Goal: Task Accomplishment & Management: Complete application form

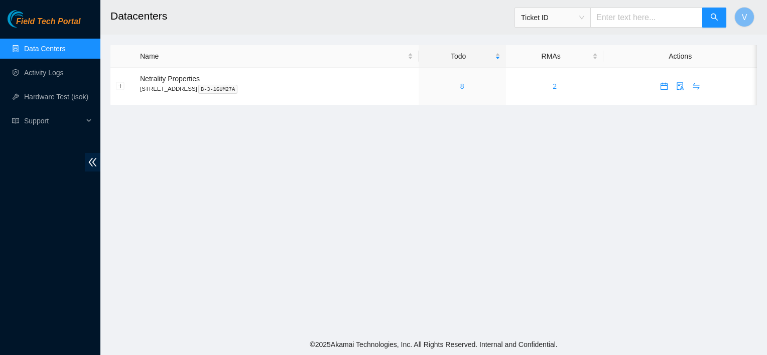
click at [380, 177] on main "Datacenters Ticket ID V Name Todo RMAs Actions Netrality Properties 401 N. Broa…" at bounding box center [433, 167] width 667 height 334
click at [464, 88] on link "8" at bounding box center [462, 86] width 4 height 8
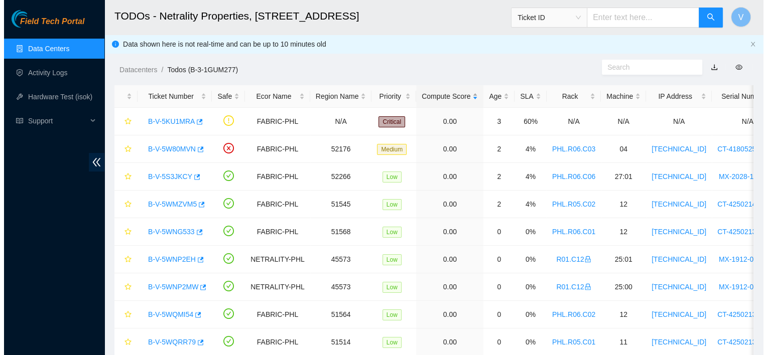
scroll to position [39, 0]
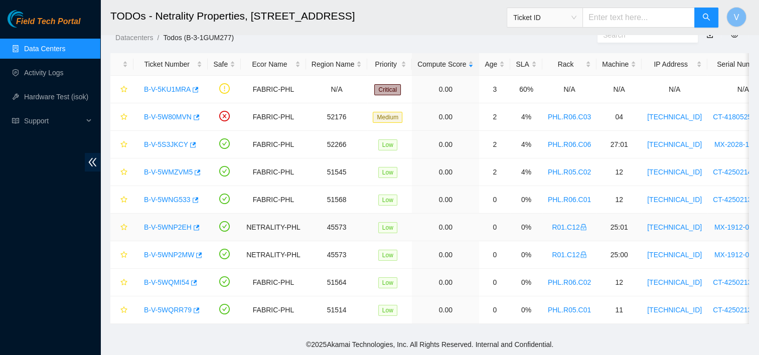
click at [158, 223] on link "B-V-5WNP2EH" at bounding box center [168, 227] width 48 height 8
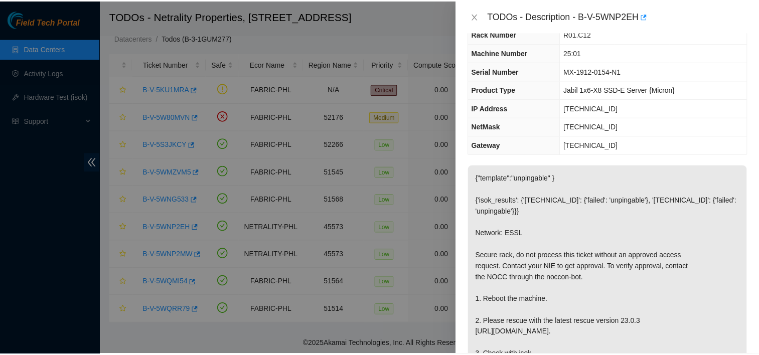
scroll to position [39, 0]
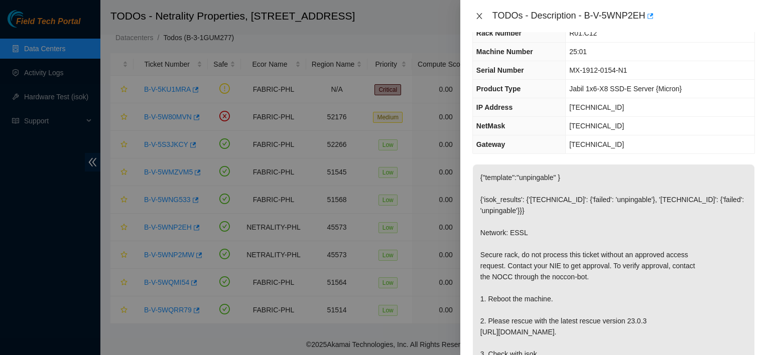
click at [482, 17] on icon "close" at bounding box center [479, 16] width 8 height 8
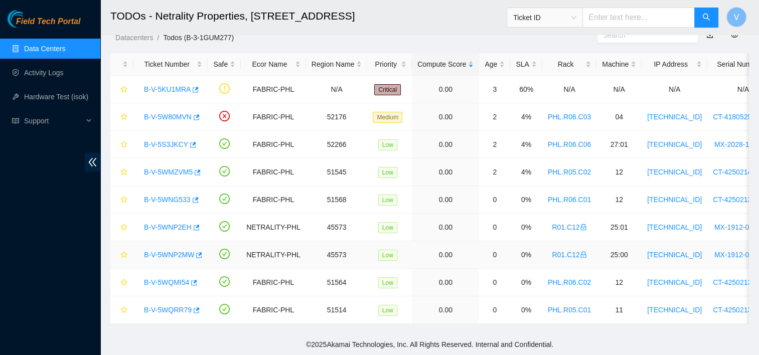
click at [163, 251] on link "B-V-5WNP2MW" at bounding box center [169, 255] width 50 height 8
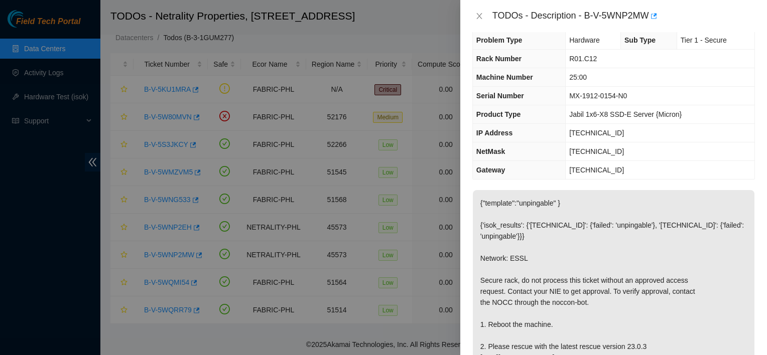
scroll to position [13, 0]
click at [481, 14] on icon "close" at bounding box center [479, 16] width 6 height 6
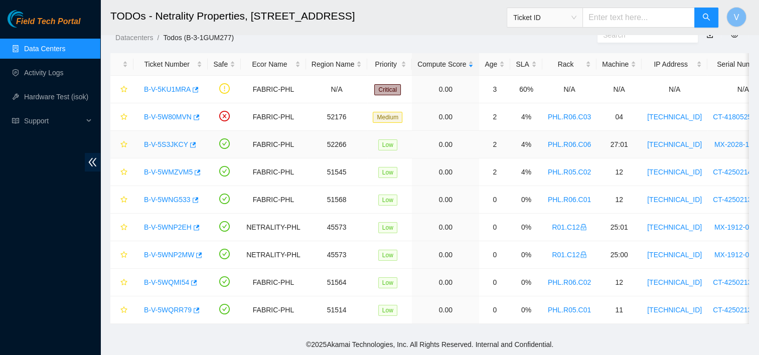
click at [163, 141] on link "B-V-5S3JKCY" at bounding box center [166, 145] width 44 height 8
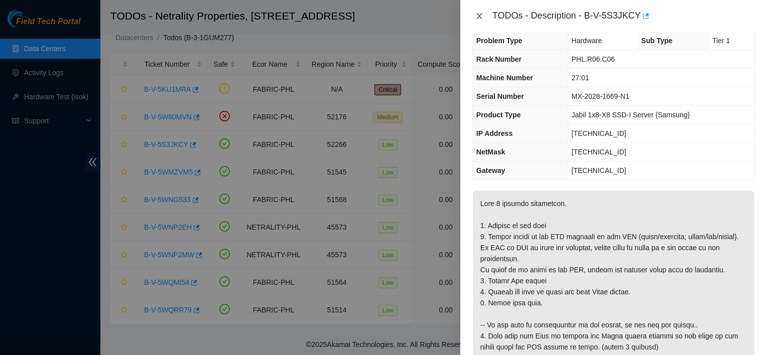
click at [477, 16] on icon "close" at bounding box center [479, 16] width 8 height 8
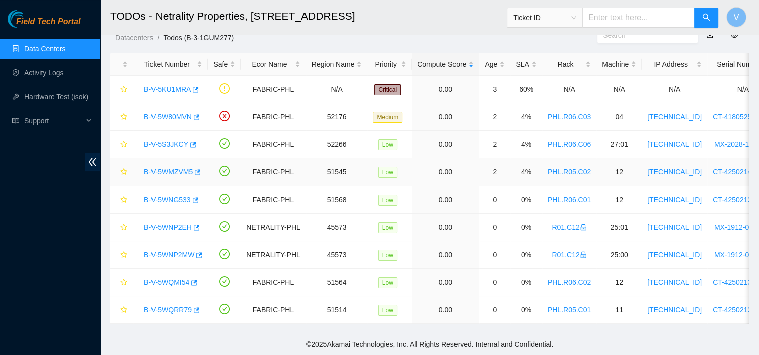
click at [171, 168] on link "B-V-5WMZVM5" at bounding box center [168, 172] width 49 height 8
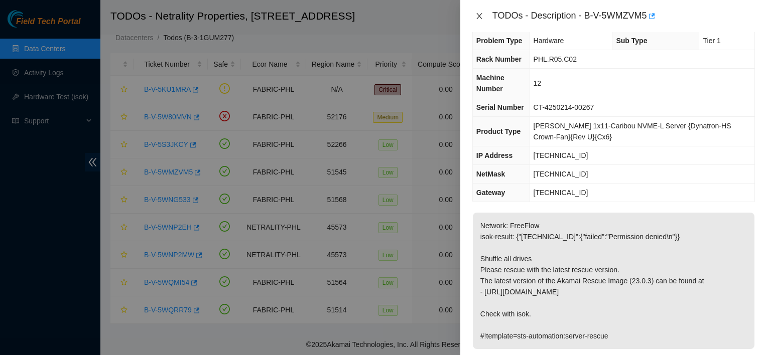
click at [480, 16] on icon "close" at bounding box center [479, 16] width 8 height 8
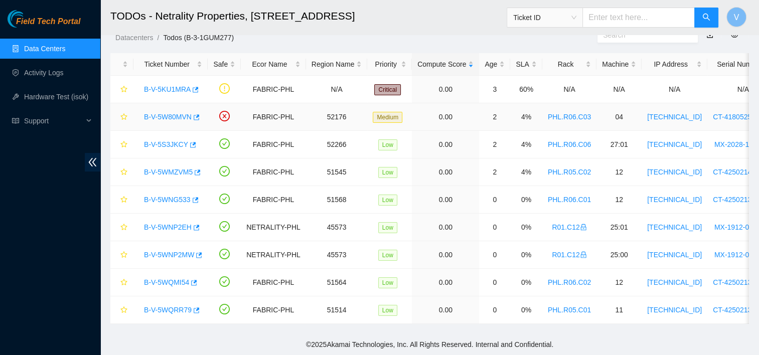
click at [152, 113] on link "B-V-5W80MVN" at bounding box center [168, 117] width 48 height 8
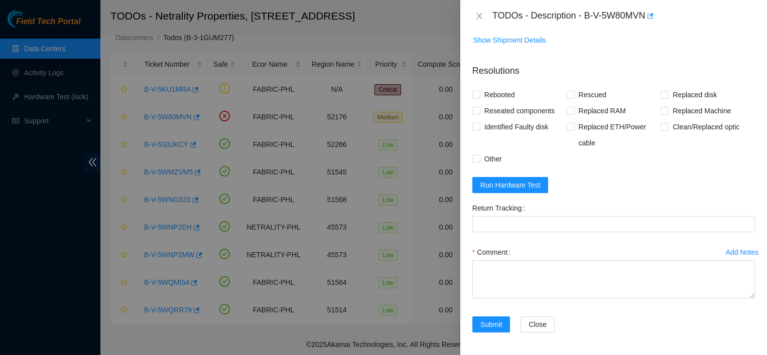
scroll to position [0, 0]
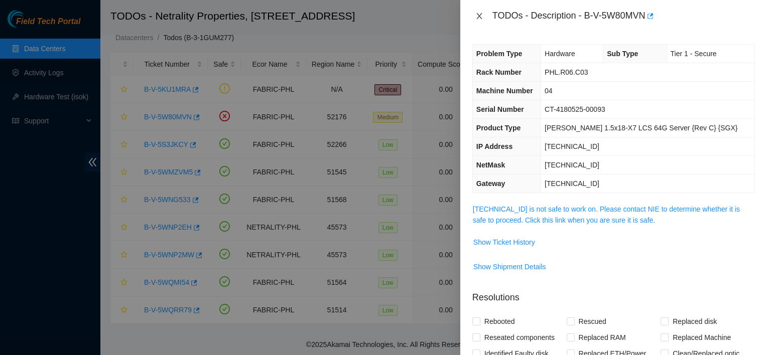
click at [480, 18] on icon "close" at bounding box center [479, 16] width 8 height 8
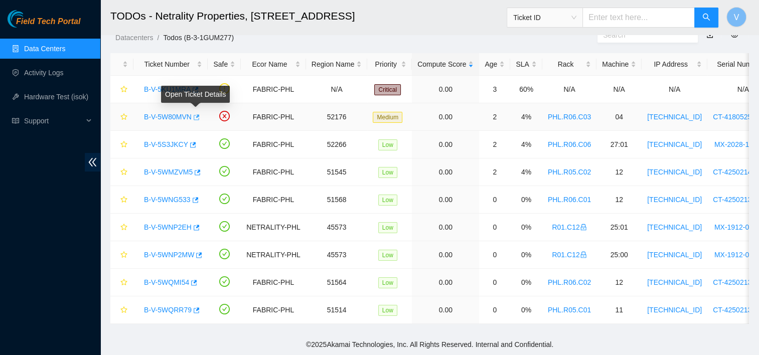
click at [194, 114] on icon "button" at bounding box center [197, 117] width 6 height 6
click at [167, 141] on link "B-V-5S3JKCY" at bounding box center [166, 145] width 44 height 8
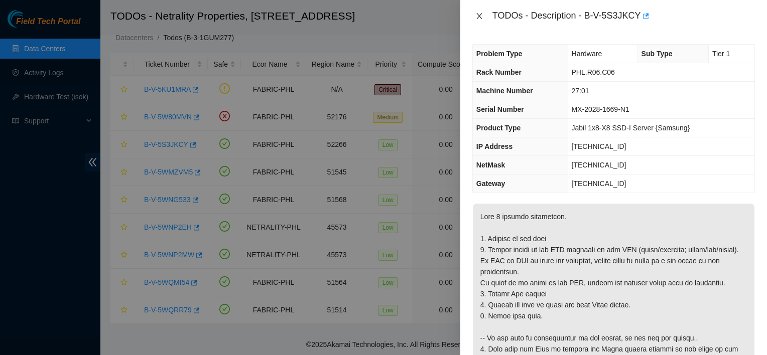
click at [482, 19] on icon "close" at bounding box center [479, 16] width 6 height 6
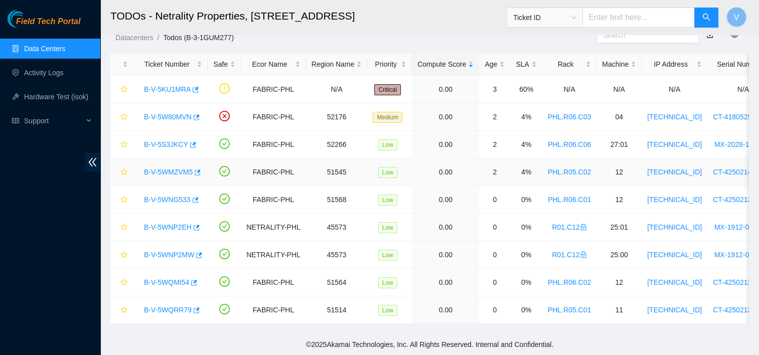
click at [178, 168] on link "B-V-5WMZVM5" at bounding box center [168, 172] width 49 height 8
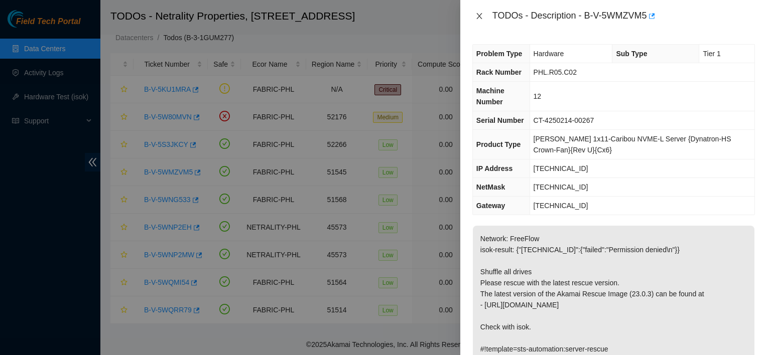
click at [482, 18] on icon "close" at bounding box center [479, 16] width 8 height 8
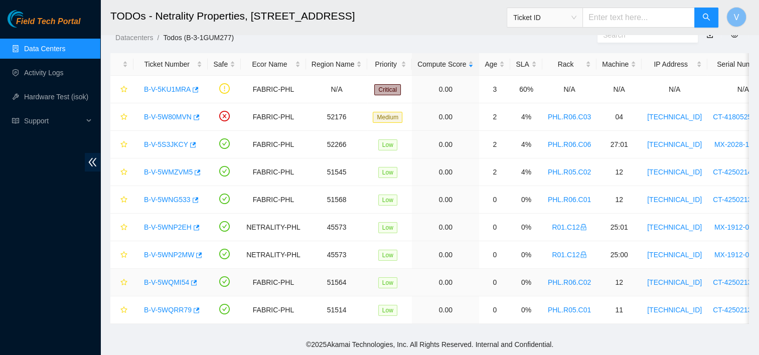
click at [172, 275] on div "B-V-5WQMI54" at bounding box center [170, 283] width 63 height 16
click at [175, 85] on link "B-V-5KU1MRA" at bounding box center [167, 89] width 47 height 8
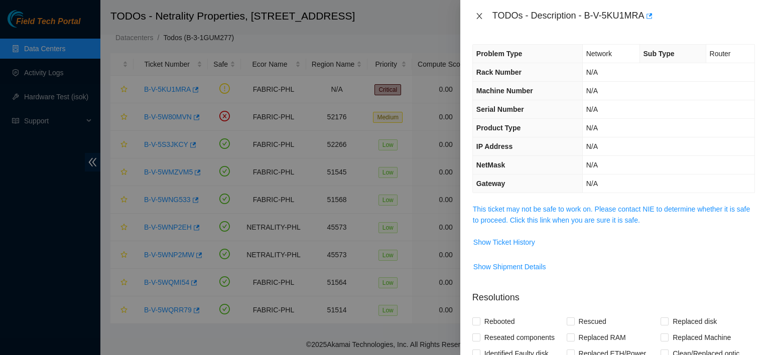
click at [481, 18] on icon "close" at bounding box center [479, 16] width 8 height 8
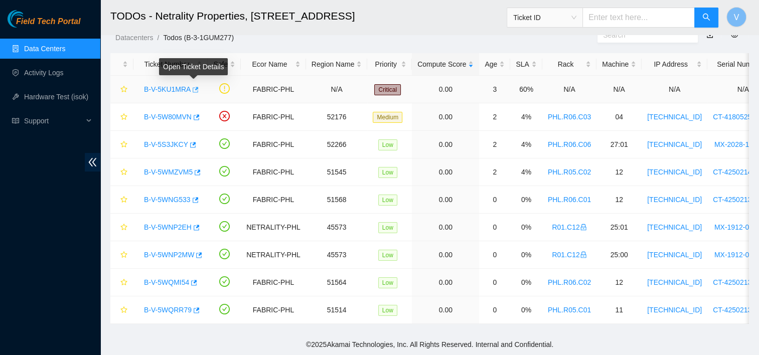
click at [193, 86] on icon "button" at bounding box center [194, 89] width 7 height 7
click at [180, 306] on link "B-V-5WQRR79" at bounding box center [168, 310] width 48 height 8
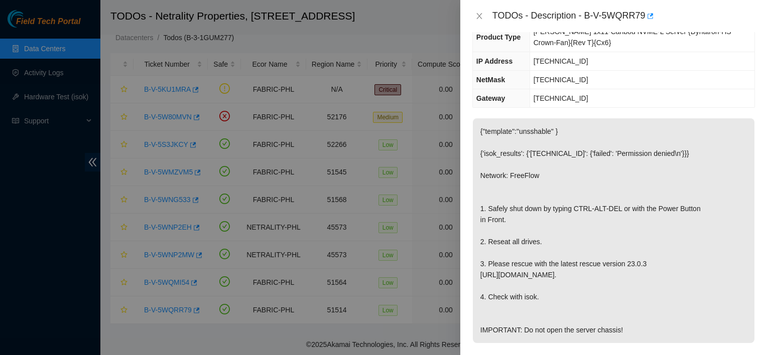
scroll to position [108, 0]
click at [607, 282] on p "{"template":"unsshable" } {'isok_results': {'23.45.232.78': {'failed': 'Permiss…" at bounding box center [614, 230] width 282 height 225
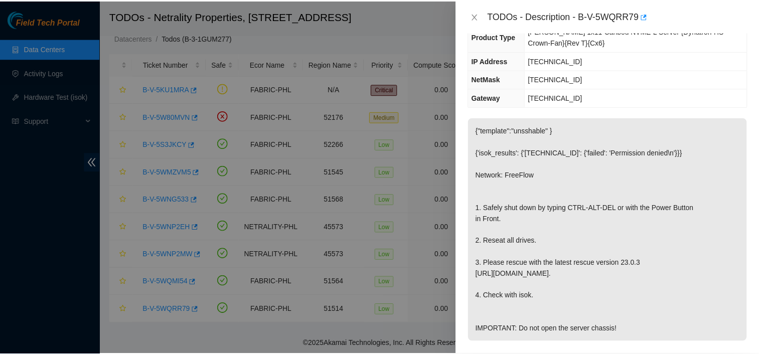
scroll to position [0, 0]
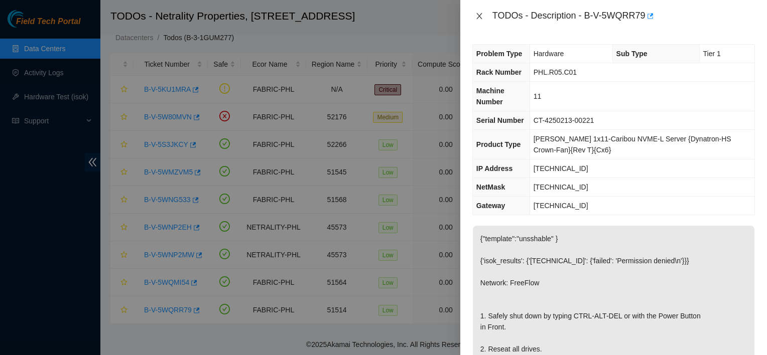
click at [479, 18] on icon "close" at bounding box center [479, 16] width 8 height 8
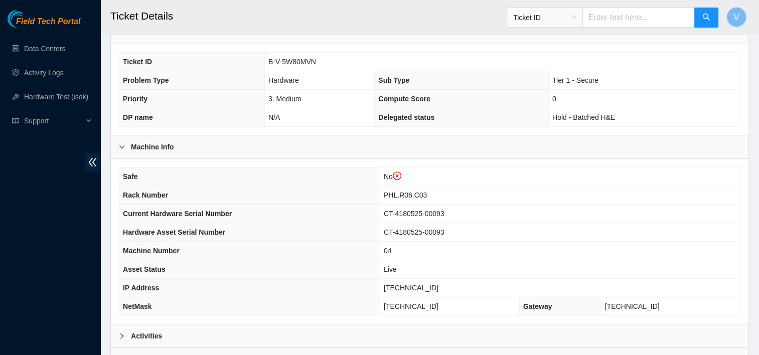
scroll to position [341, 0]
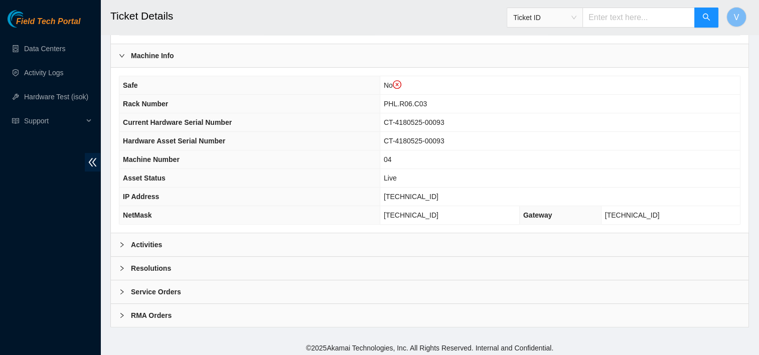
click at [245, 239] on div "Activities" at bounding box center [430, 244] width 638 height 23
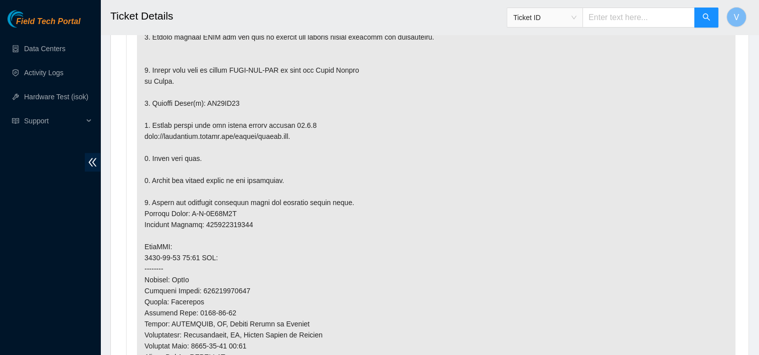
scroll to position [0, 0]
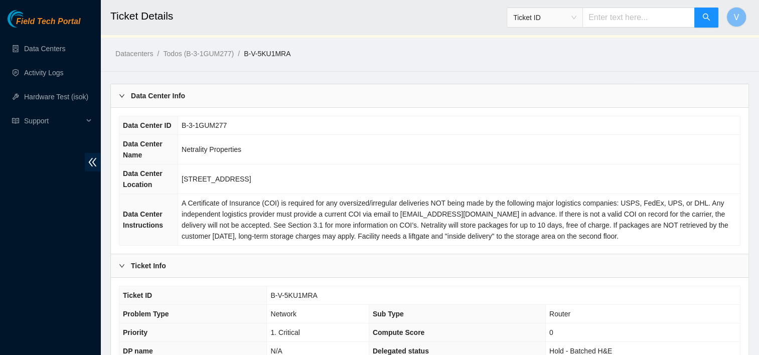
scroll to position [15, 0]
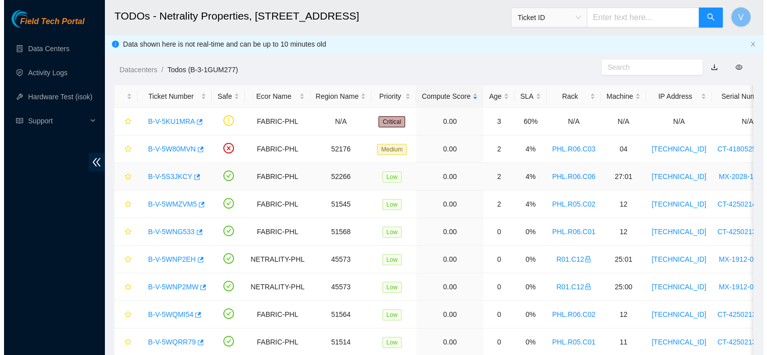
scroll to position [39, 0]
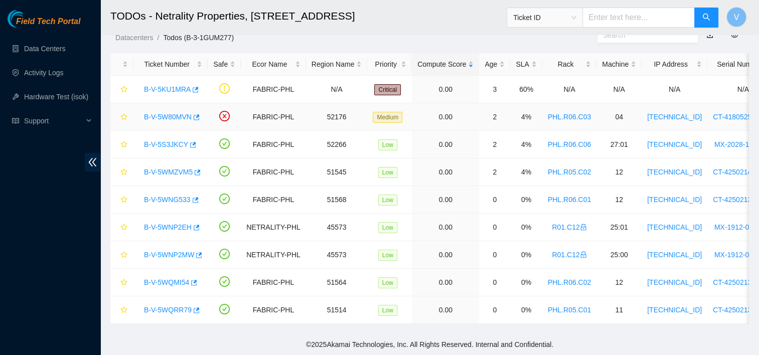
click at [179, 113] on link "B-V-5W80MVN" at bounding box center [168, 117] width 48 height 8
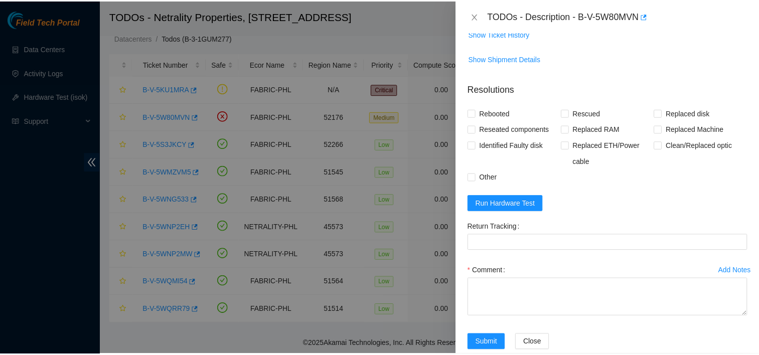
scroll to position [0, 0]
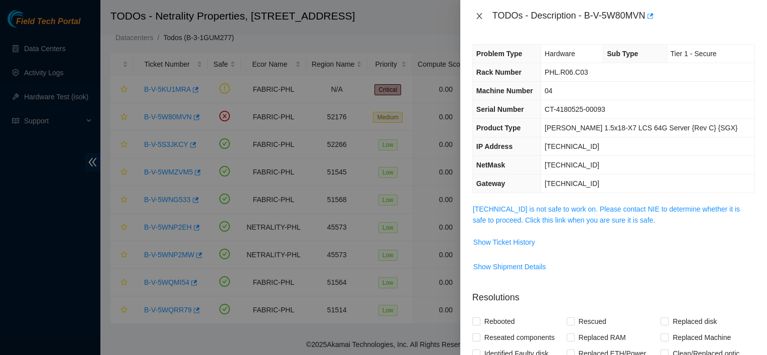
click at [483, 14] on icon "close" at bounding box center [479, 16] width 8 height 8
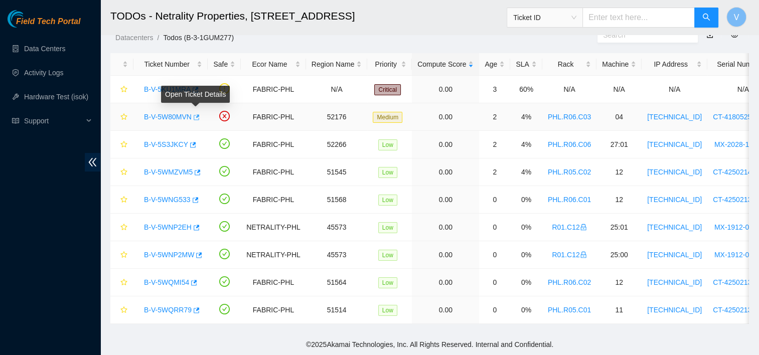
click at [196, 114] on icon "button" at bounding box center [195, 117] width 7 height 7
click at [194, 114] on icon "button" at bounding box center [197, 117] width 6 height 6
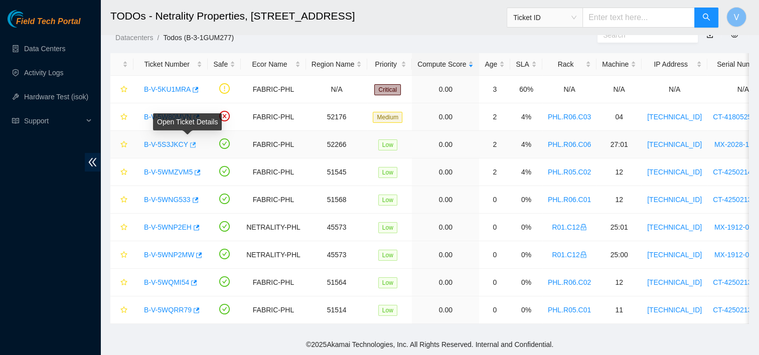
click at [191, 141] on button "button" at bounding box center [192, 145] width 8 height 16
click at [189, 142] on icon "button" at bounding box center [192, 145] width 7 height 7
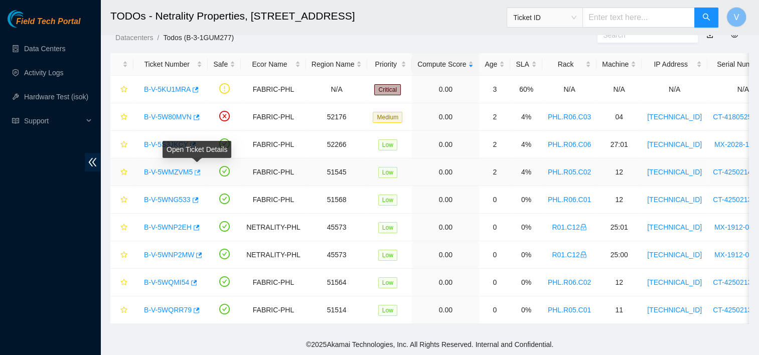
click at [198, 170] on icon "button" at bounding box center [198, 173] width 6 height 6
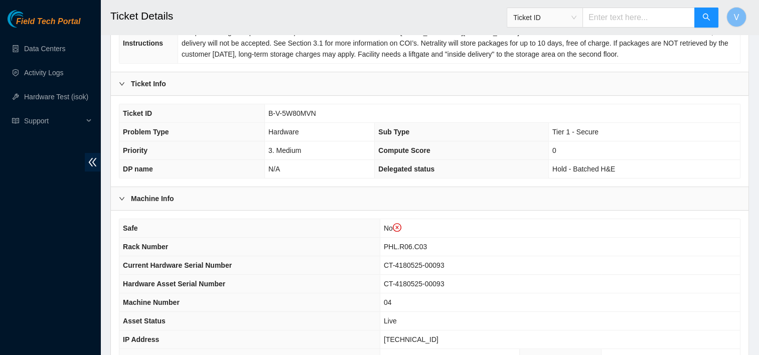
scroll to position [341, 0]
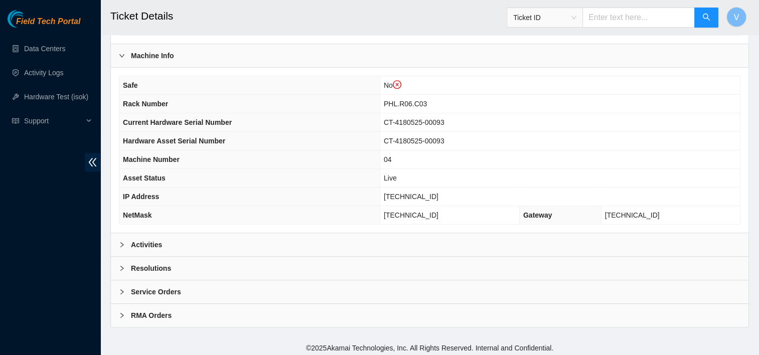
click at [227, 235] on div "Activities" at bounding box center [430, 244] width 638 height 23
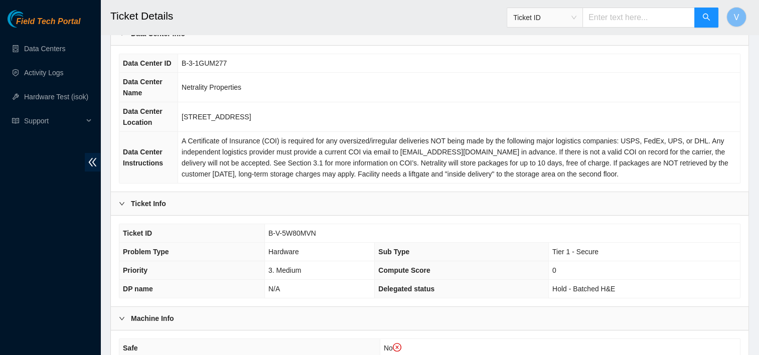
scroll to position [59, 0]
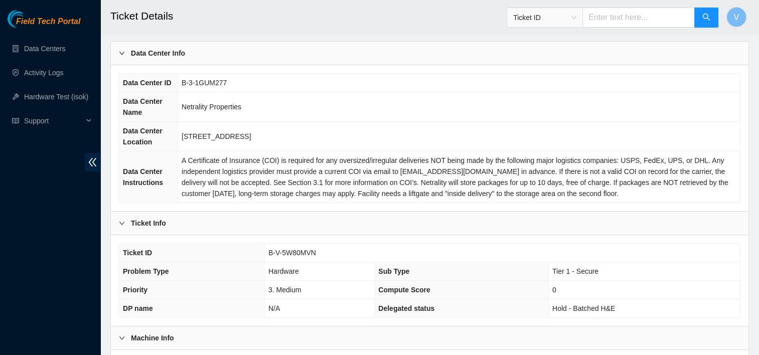
click at [126, 57] on div at bounding box center [125, 53] width 12 height 11
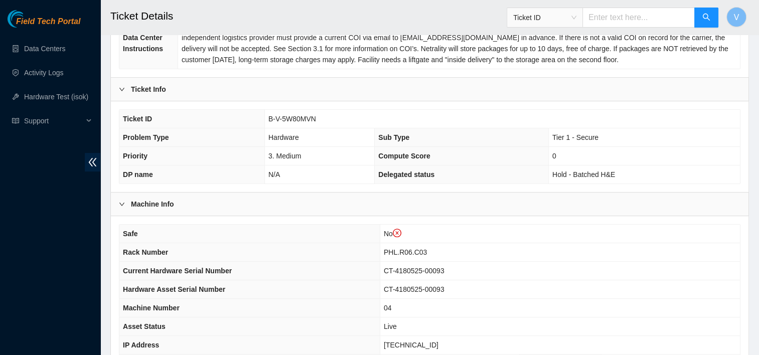
scroll to position [341, 0]
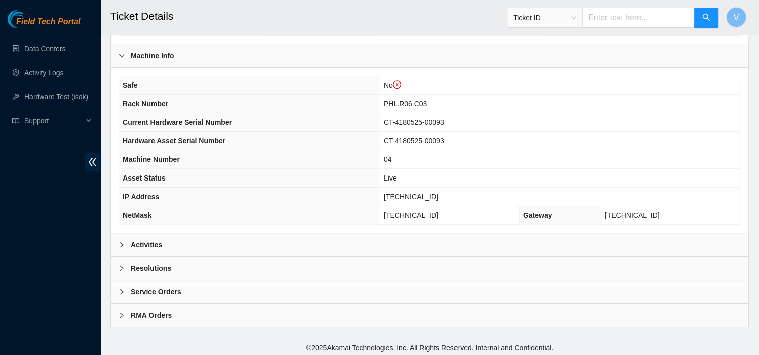
click at [291, 237] on div "Activities" at bounding box center [430, 244] width 638 height 23
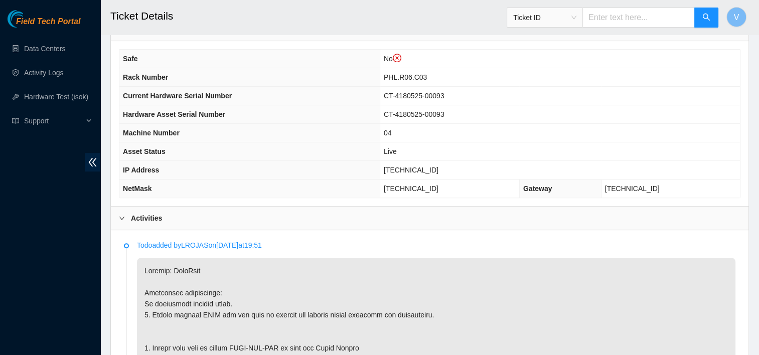
scroll to position [375, 0]
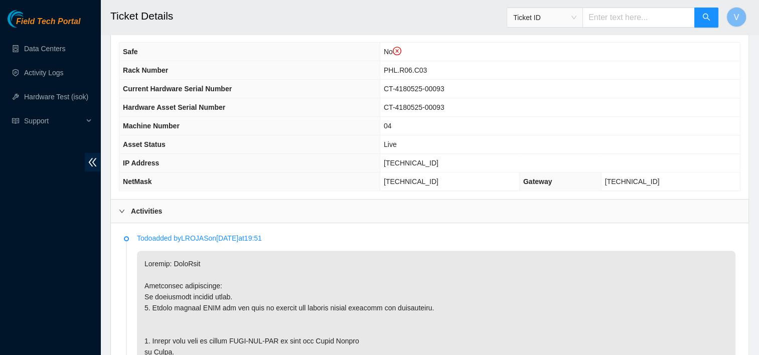
click at [127, 211] on div at bounding box center [125, 211] width 12 height 11
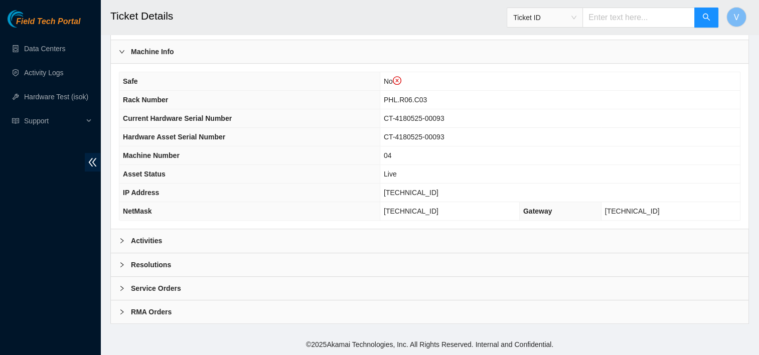
scroll to position [341, 0]
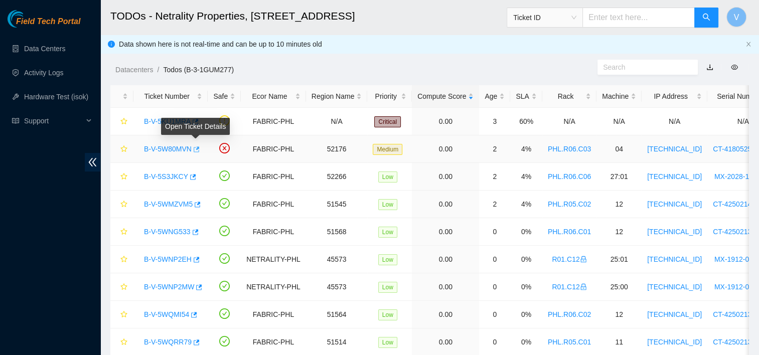
click at [197, 151] on icon "button" at bounding box center [195, 149] width 7 height 7
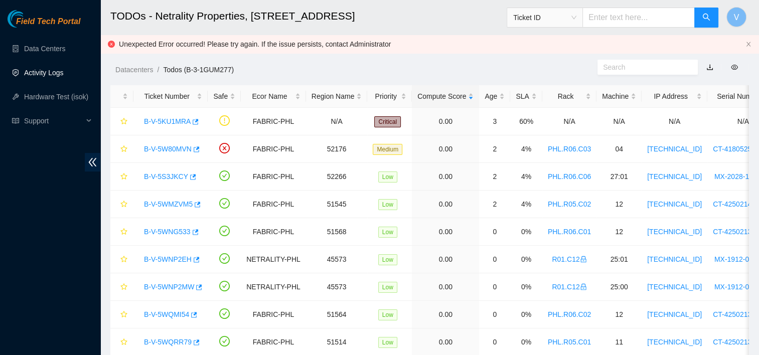
click at [47, 69] on link "Activity Logs" at bounding box center [44, 73] width 40 height 8
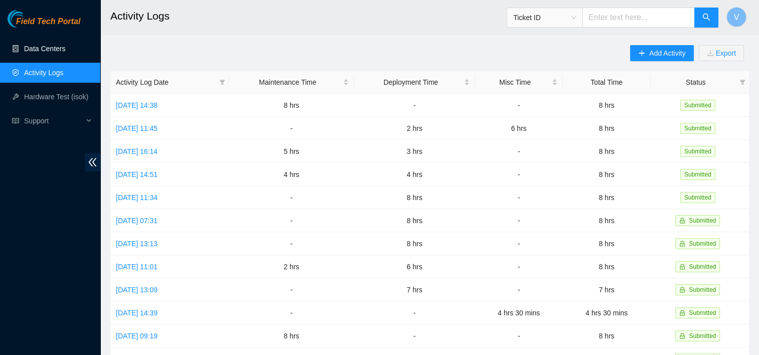
click at [44, 48] on link "Data Centers" at bounding box center [44, 49] width 41 height 8
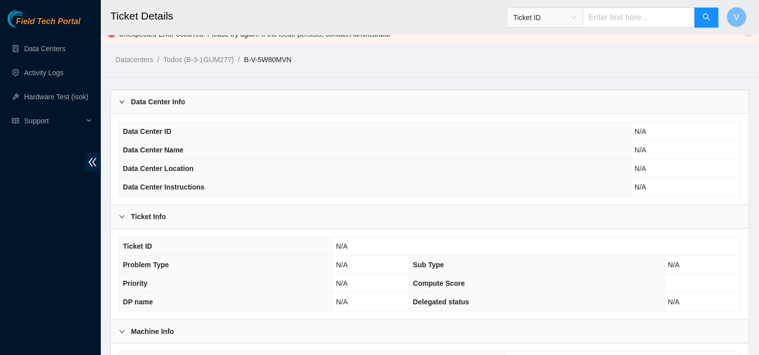
scroll to position [8, 0]
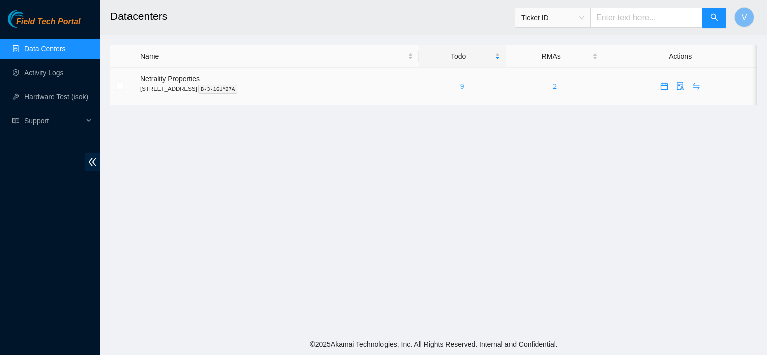
click at [464, 86] on link "9" at bounding box center [462, 86] width 4 height 8
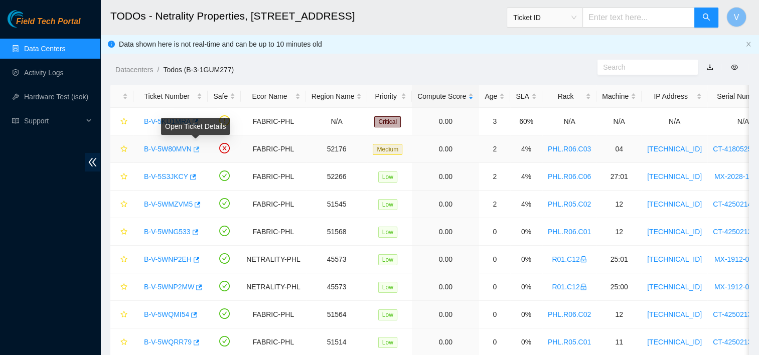
click at [196, 148] on icon "button" at bounding box center [197, 150] width 6 height 6
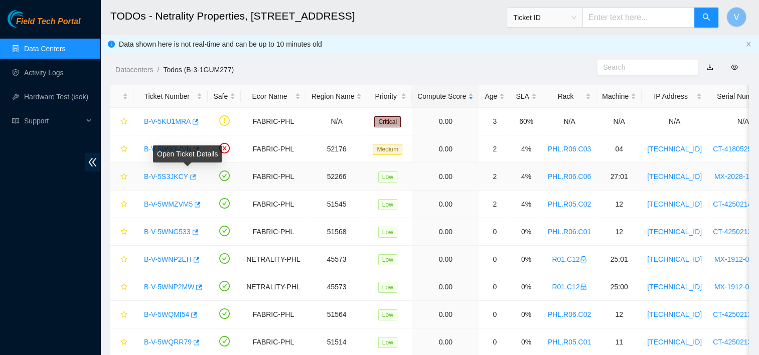
click at [189, 177] on icon "button" at bounding box center [192, 177] width 7 height 7
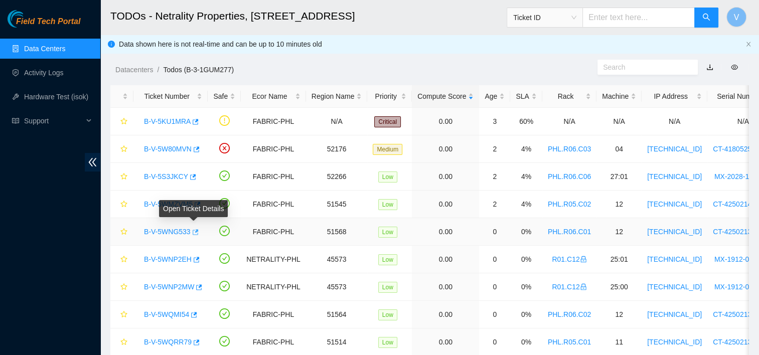
click at [193, 233] on icon "button" at bounding box center [194, 232] width 7 height 7
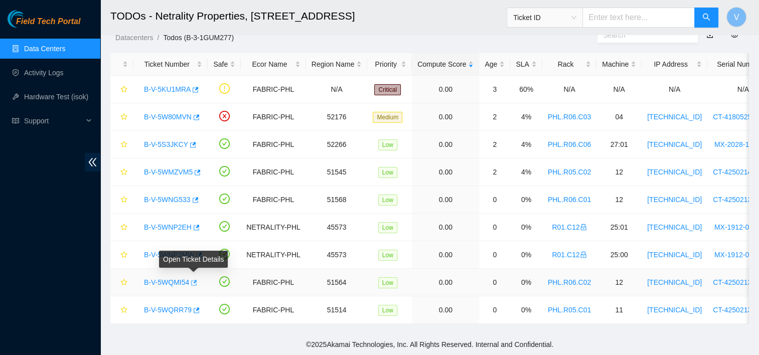
click at [195, 280] on icon "button" at bounding box center [194, 283] width 6 height 6
click at [197, 169] on icon "button" at bounding box center [196, 172] width 7 height 7
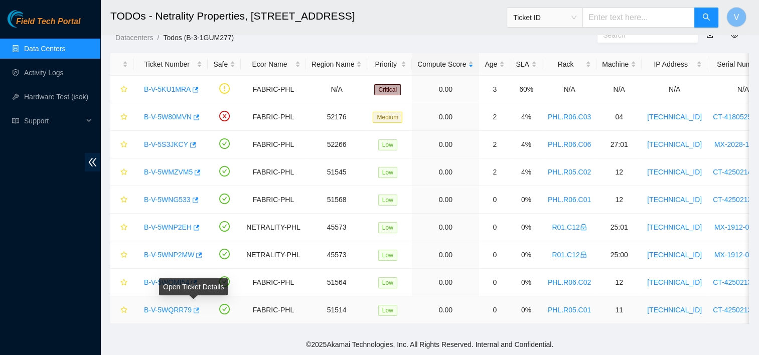
click at [195, 307] on icon "button" at bounding box center [195, 310] width 7 height 7
click at [164, 131] on td "B-V-5S3JKCY" at bounding box center [171, 145] width 74 height 28
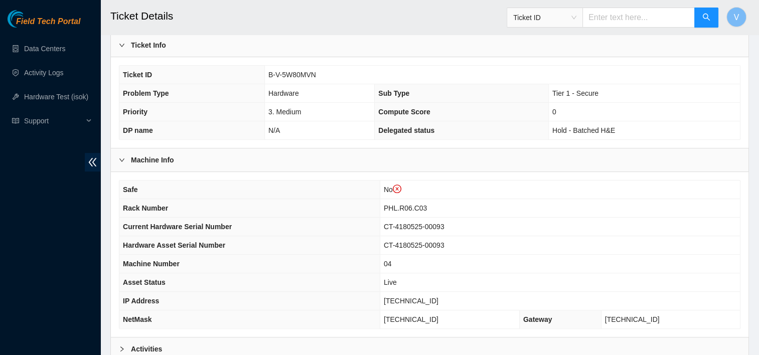
scroll to position [341, 0]
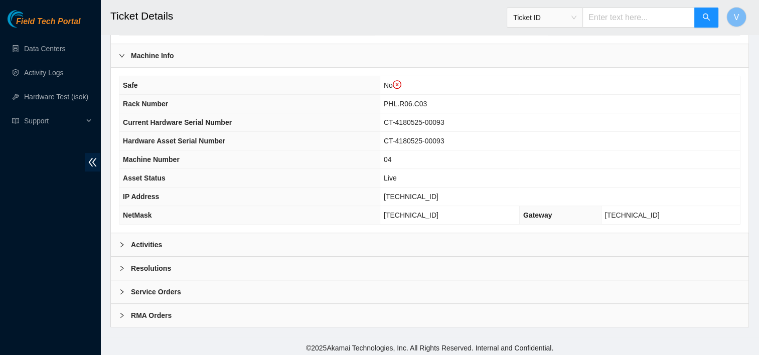
click at [186, 234] on div "Activities" at bounding box center [430, 244] width 638 height 23
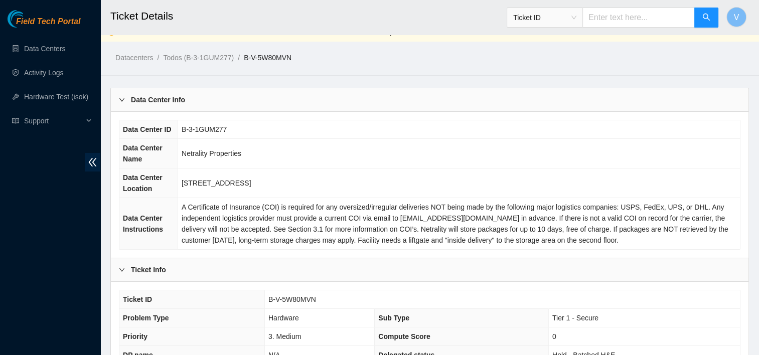
scroll to position [14, 0]
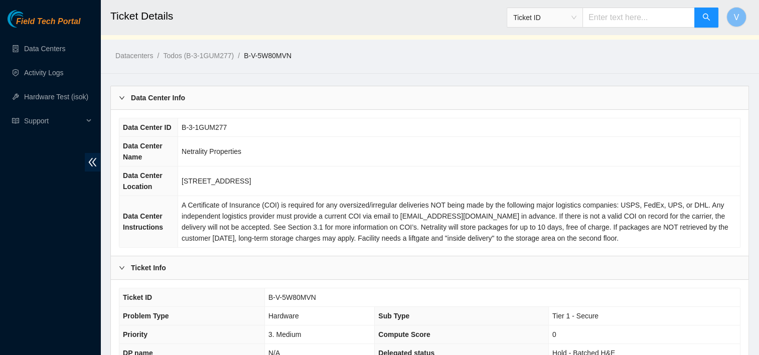
drag, startPoint x: 499, startPoint y: 351, endPoint x: 306, endPoint y: 60, distance: 349.3
click at [306, 60] on ol "Datacenters / Todos (B-3-1GUM277) / B-V-5W80MVN /" at bounding box center [354, 55] width 479 height 11
drag, startPoint x: 301, startPoint y: 55, endPoint x: 248, endPoint y: 59, distance: 52.9
click at [248, 59] on ol "Datacenters / Todos (B-3-1GUM277) / B-V-5W80MVN /" at bounding box center [354, 55] width 479 height 11
drag, startPoint x: 248, startPoint y: 59, endPoint x: 249, endPoint y: 124, distance: 64.8
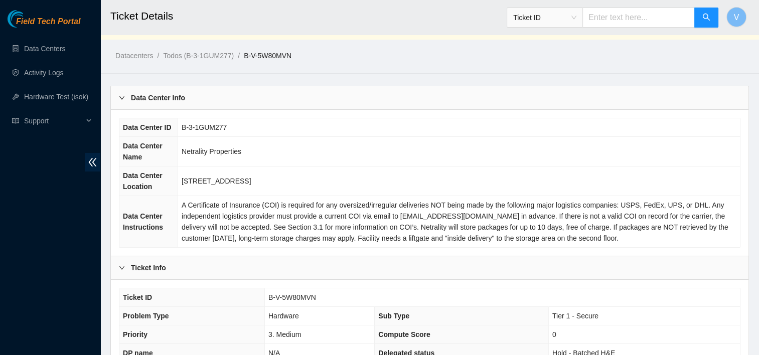
click at [249, 124] on td "B-3-1GUM277" at bounding box center [459, 127] width 563 height 19
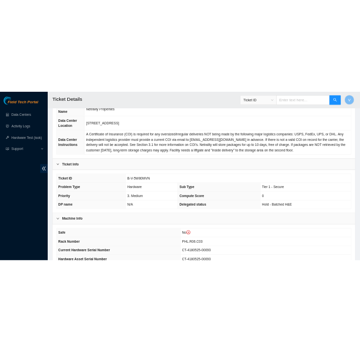
scroll to position [131, 0]
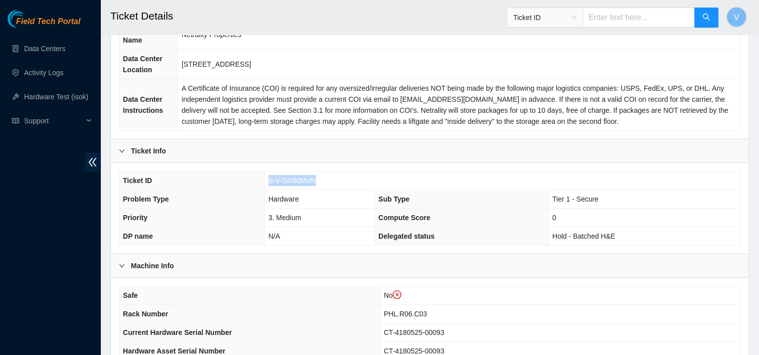
drag, startPoint x: 322, startPoint y: 179, endPoint x: 266, endPoint y: 181, distance: 56.3
click at [266, 181] on td "B-V-5W80MVN" at bounding box center [503, 181] width 476 height 19
copy span "B-V-5W80MVN"
click at [354, 118] on span "A Certificate of Insurance (COI) is required for any oversized/irregular delive…" at bounding box center [455, 104] width 547 height 41
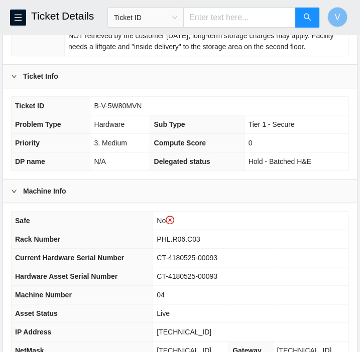
scroll to position [261, 0]
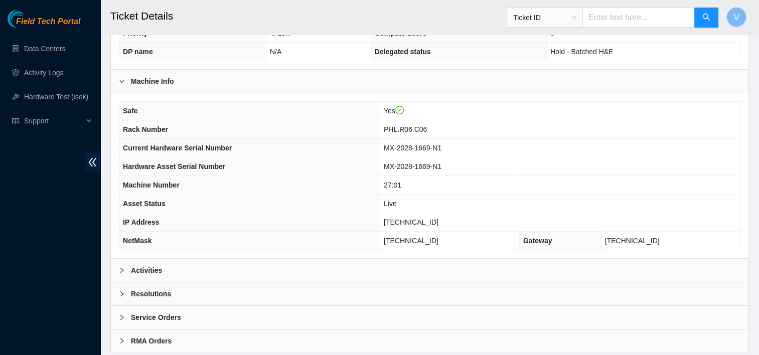
scroll to position [323, 0]
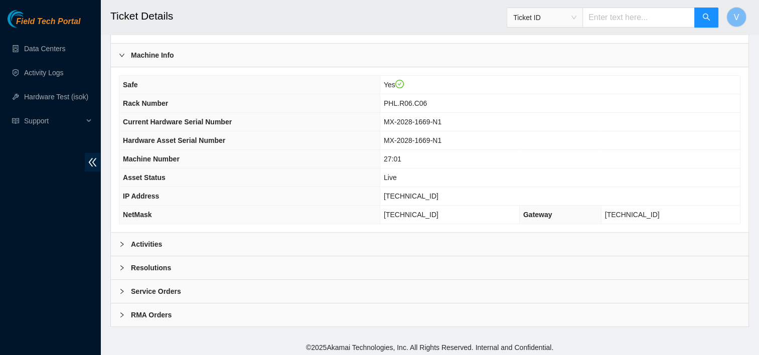
click at [272, 236] on div "Activities" at bounding box center [430, 244] width 638 height 23
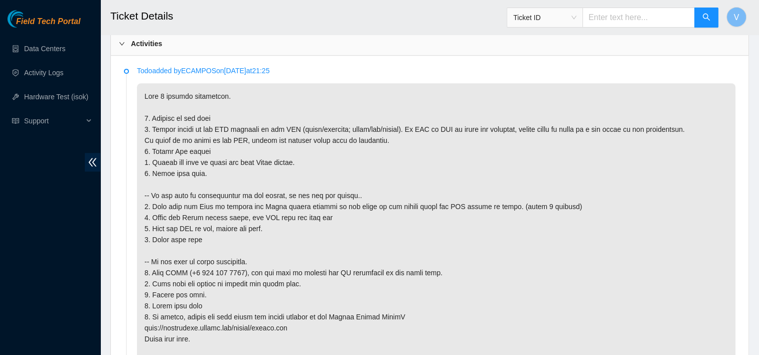
scroll to position [521, 0]
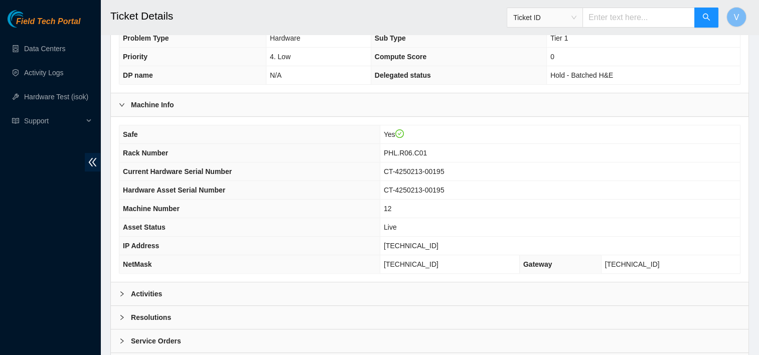
scroll to position [281, 0]
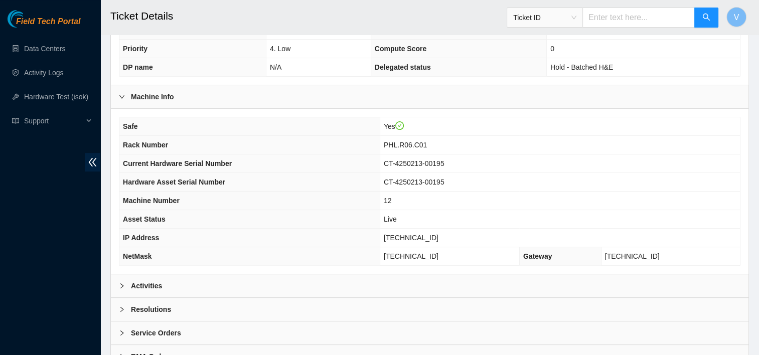
click at [220, 286] on div "Activities" at bounding box center [430, 286] width 638 height 23
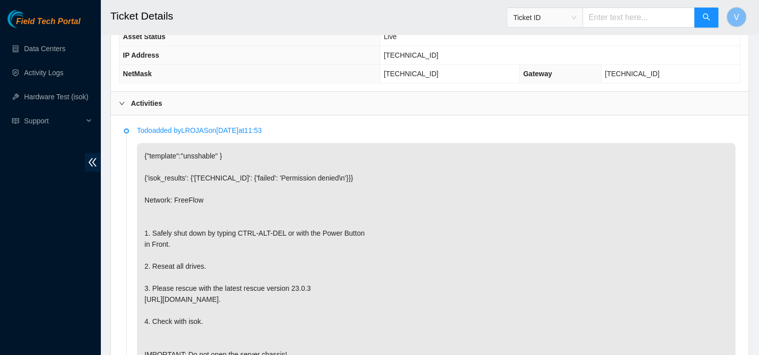
scroll to position [525, 0]
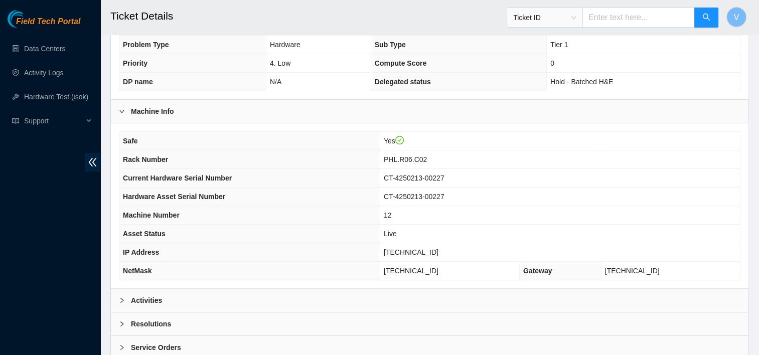
scroll to position [266, 0]
click at [189, 295] on div "Activities" at bounding box center [430, 301] width 638 height 23
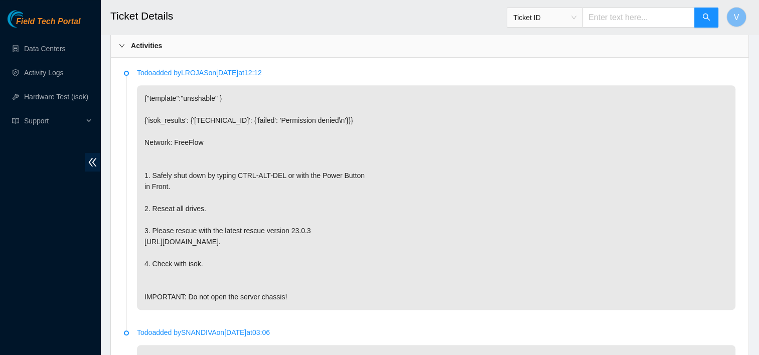
scroll to position [521, 0]
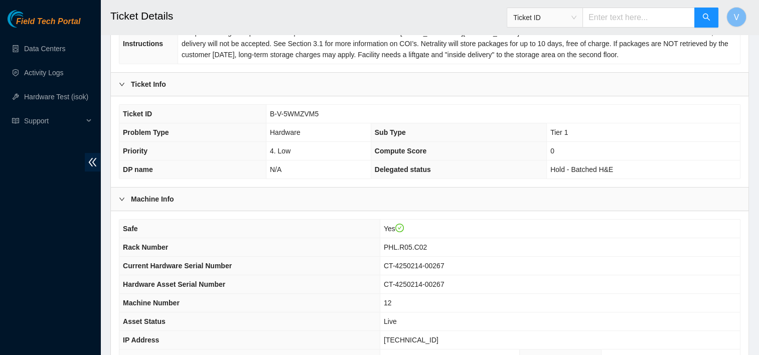
scroll to position [263, 0]
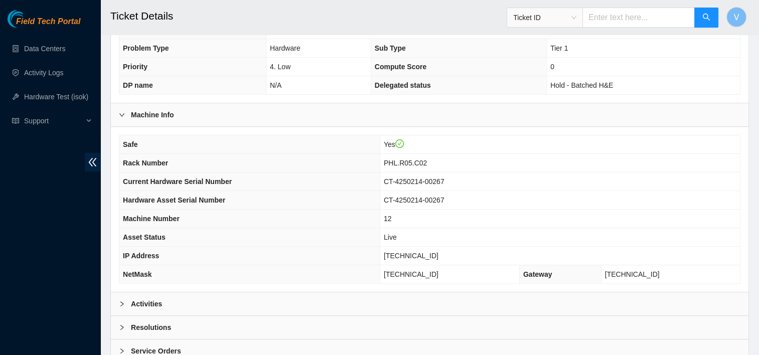
click at [192, 298] on div "Activities" at bounding box center [430, 304] width 638 height 23
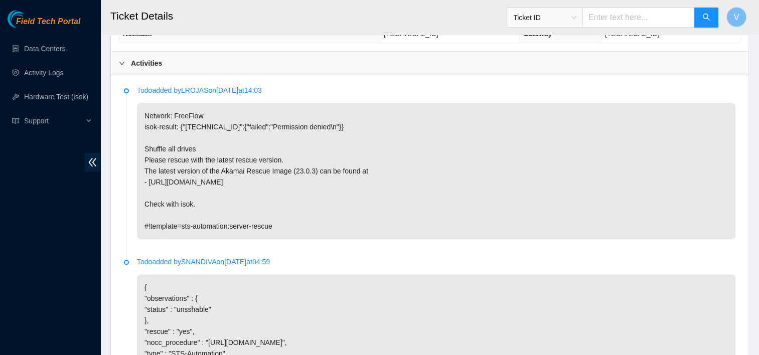
scroll to position [505, 0]
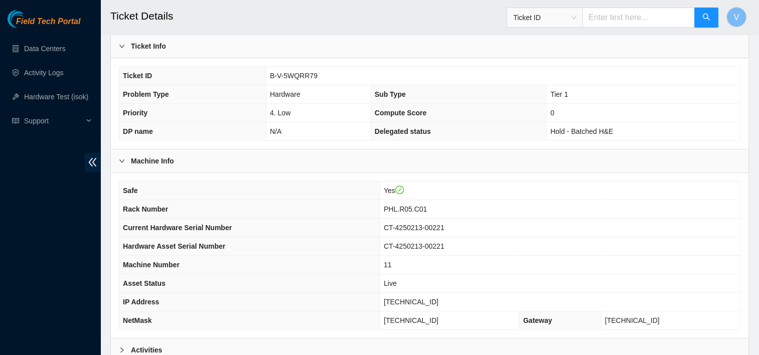
scroll to position [323, 0]
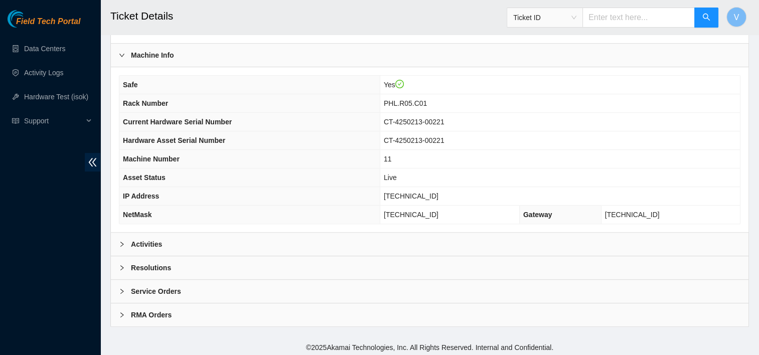
click at [192, 250] on div "Activities" at bounding box center [430, 244] width 638 height 23
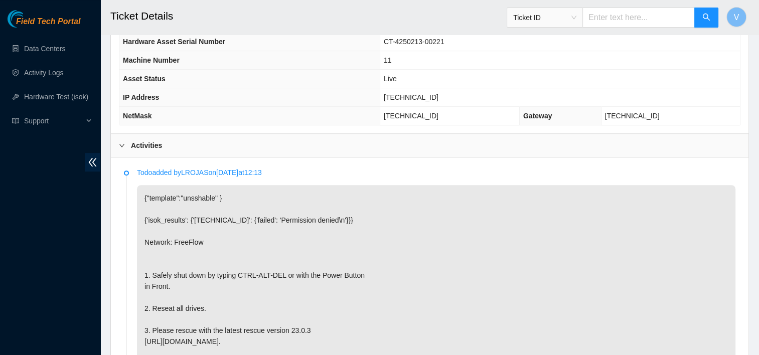
scroll to position [421, 0]
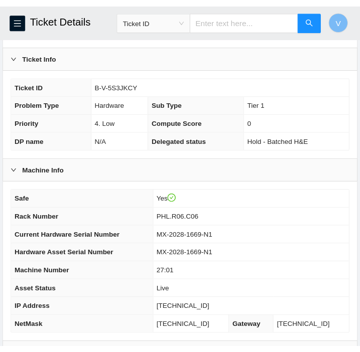
scroll to position [241, 0]
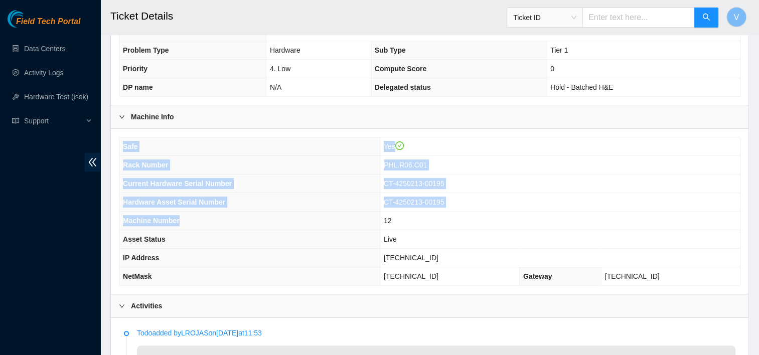
drag, startPoint x: 0, startPoint y: 0, endPoint x: 304, endPoint y: 103, distance: 320.8
click at [304, 105] on div "Machine Info Safe Yes Rack Number PHL.R06.C01 Current Hardware Serial Number CT…" at bounding box center [430, 199] width 638 height 189
click at [331, 193] on th "Hardware Asset Serial Number" at bounding box center [249, 202] width 261 height 19
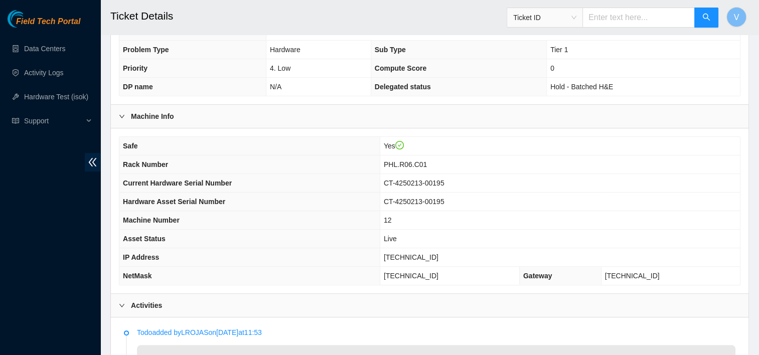
click at [331, 193] on th "Hardware Asset Serial Number" at bounding box center [249, 202] width 261 height 19
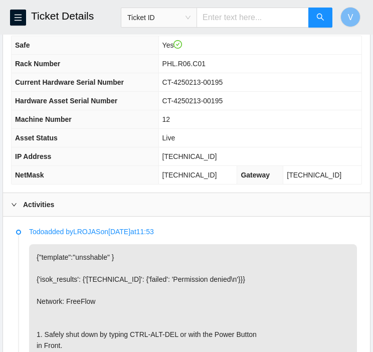
scroll to position [417, 0]
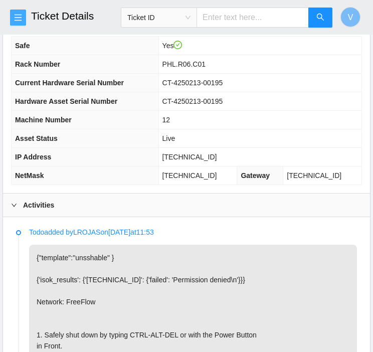
click at [16, 20] on icon "menu" at bounding box center [18, 17] width 7 height 7
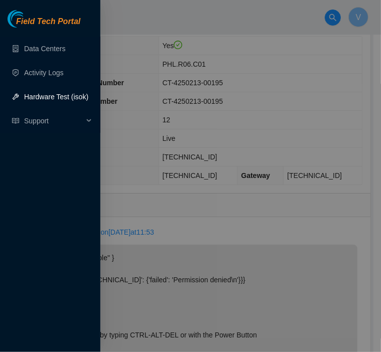
click at [152, 49] on div at bounding box center [190, 176] width 381 height 352
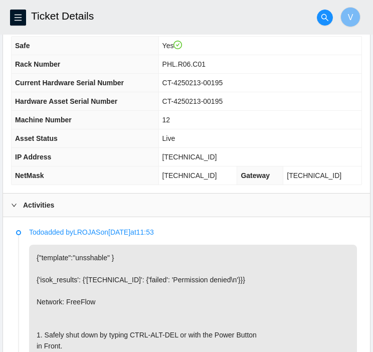
click at [200, 155] on span "23.45.232.15" at bounding box center [190, 157] width 55 height 8
copy span "23.45.232.15"
click at [210, 227] on p "Todo added by LROJAS on 2025-09-29 at 11:53" at bounding box center [193, 232] width 328 height 11
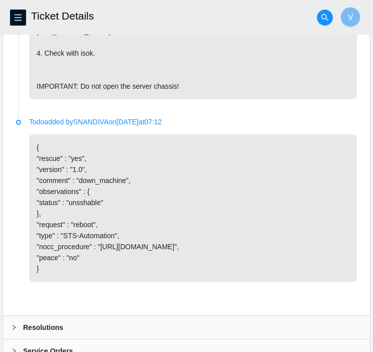
scroll to position [853, 0]
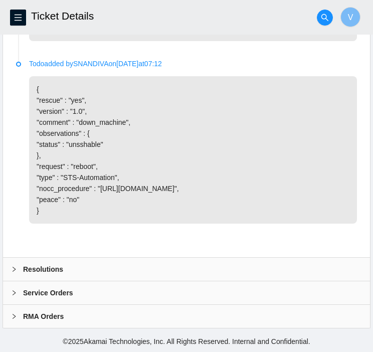
click at [64, 269] on div "Resolutions" at bounding box center [186, 269] width 367 height 23
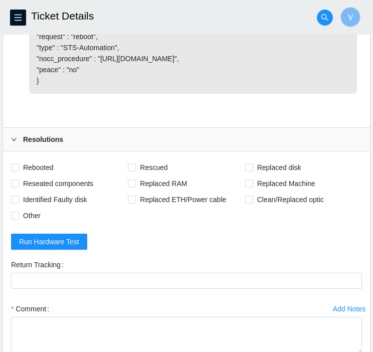
scroll to position [981, 0]
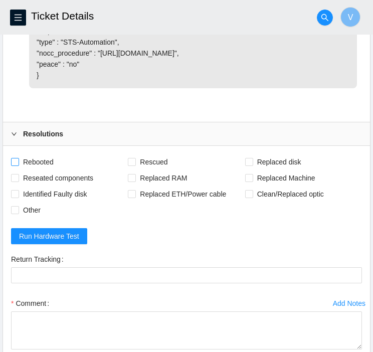
click at [46, 168] on span "Rebooted" at bounding box center [38, 162] width 39 height 16
click at [18, 165] on input "Rebooted" at bounding box center [14, 161] width 7 height 7
checkbox input "true"
click at [160, 170] on span "Rescued" at bounding box center [154, 162] width 36 height 16
click at [135, 165] on input "Rescued" at bounding box center [131, 161] width 7 height 7
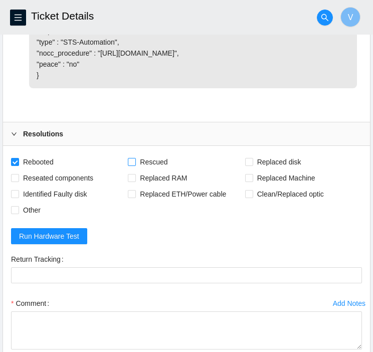
checkbox input "true"
click at [81, 186] on span "Reseated components" at bounding box center [58, 178] width 78 height 16
click at [18, 181] on input "Reseated components" at bounding box center [14, 177] width 7 height 7
checkbox input "true"
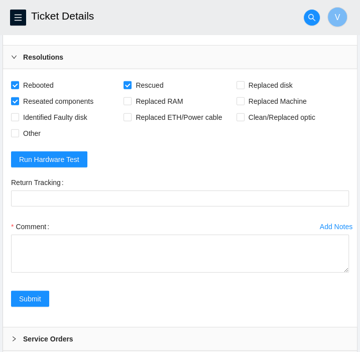
scroll to position [1058, 0]
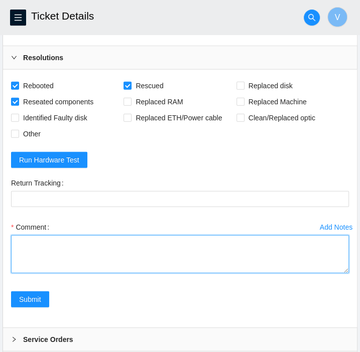
click at [131, 256] on textarea "Comment" at bounding box center [180, 254] width 338 height 38
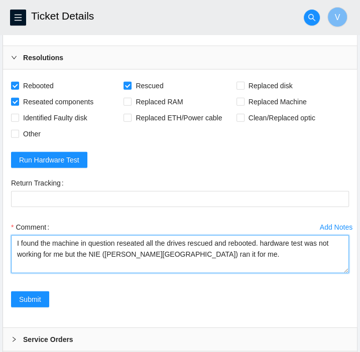
click at [237, 274] on textarea "I found the machine in question reseated all the drives rescued and rebooted. h…" at bounding box center [180, 254] width 338 height 38
paste textarea "sarena@prod-login-east01:~$ i 23.45.232.15 Running tests...S.rSSSSsS The follow…"
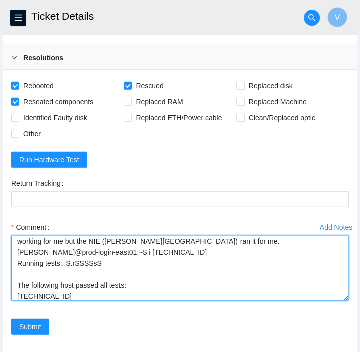
scroll to position [0, 0]
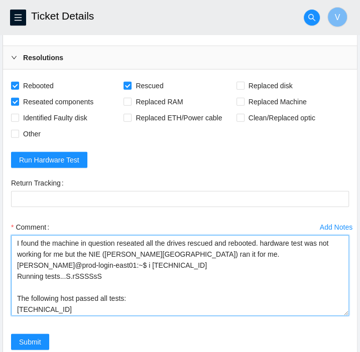
drag, startPoint x: 345, startPoint y: 279, endPoint x: 345, endPoint y: 322, distance: 43.2
click at [345, 316] on textarea "I found the machine in question reseated all the drives rescued and rebooted. h…" at bounding box center [180, 275] width 338 height 81
click at [179, 265] on textarea "I found the machine in question reseated all the drives rescued and rebooted. h…" at bounding box center [180, 275] width 338 height 81
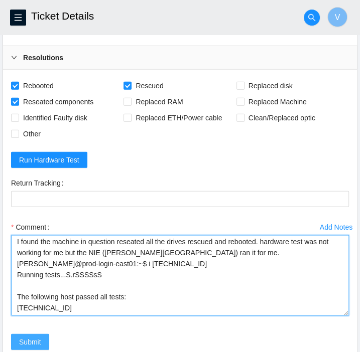
type textarea "I found the machine in question reseated all the drives rescued and rebooted. h…"
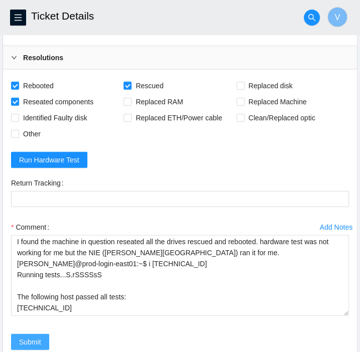
click at [30, 344] on span "Submit" at bounding box center [30, 342] width 22 height 11
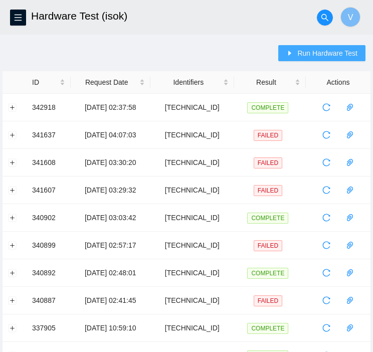
click at [304, 59] on button "Run Hardware Test" at bounding box center [322, 53] width 87 height 16
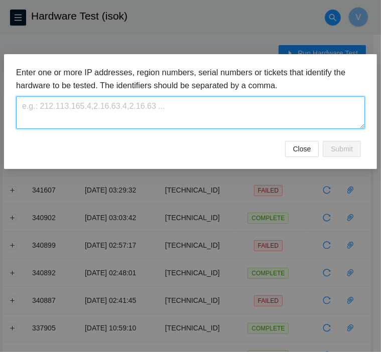
click at [239, 113] on textarea at bounding box center [190, 112] width 349 height 33
paste textarea "23.45.232.15"
type textarea "23.45.232.15"
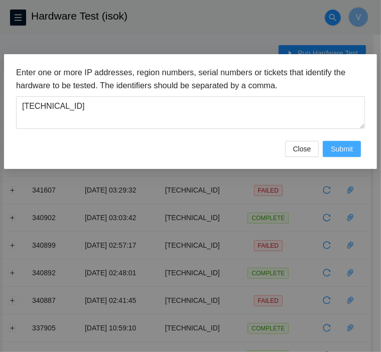
click at [335, 152] on span "Submit" at bounding box center [342, 149] width 22 height 11
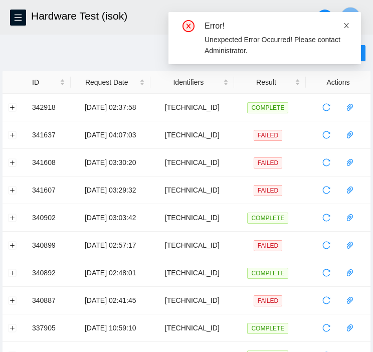
click at [347, 27] on icon "close" at bounding box center [346, 25] width 7 height 7
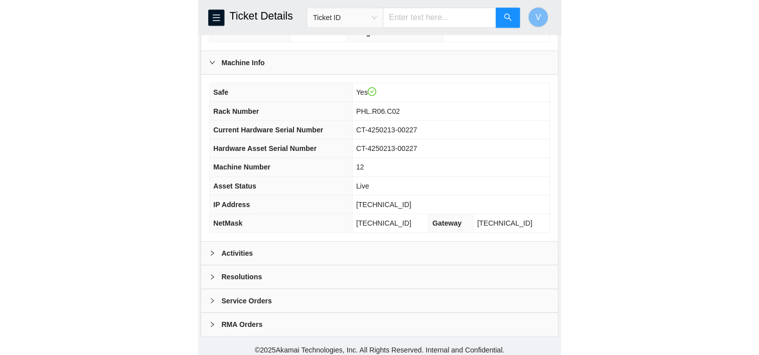
scroll to position [323, 0]
